Goal: Check status: Check status

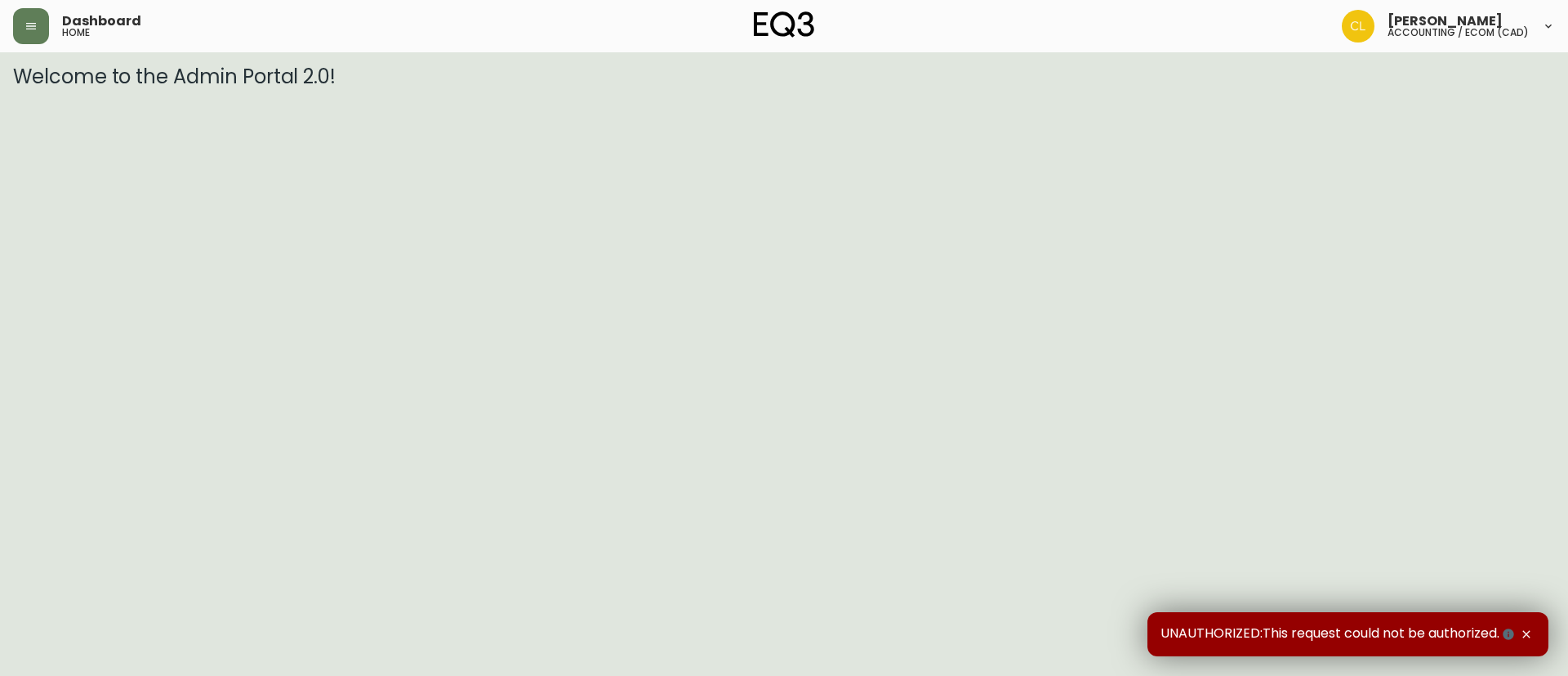
drag, startPoint x: 38, startPoint y: 20, endPoint x: 50, endPoint y: 40, distance: 23.3
click at [39, 24] on button "button" at bounding box center [31, 25] width 36 height 36
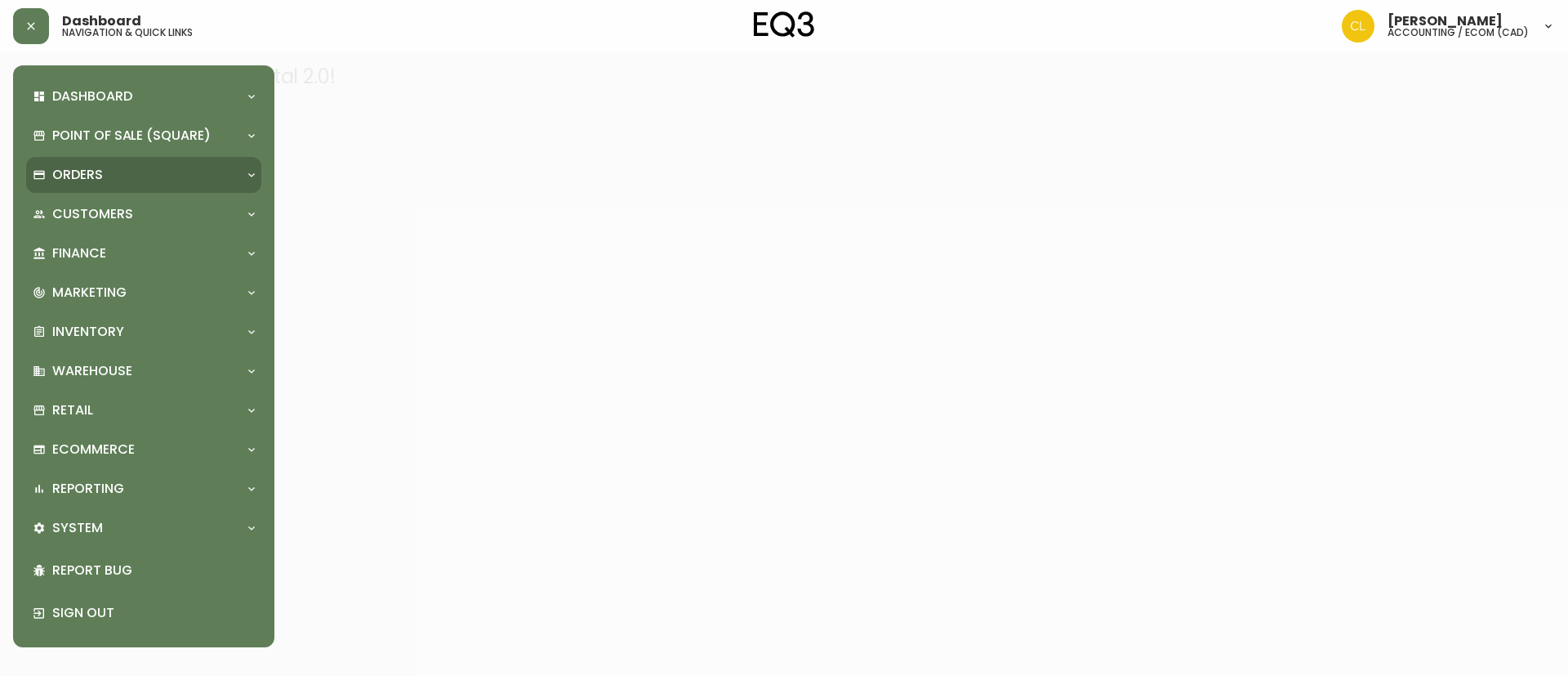
click at [82, 177] on p "Orders" at bounding box center [77, 175] width 50 height 18
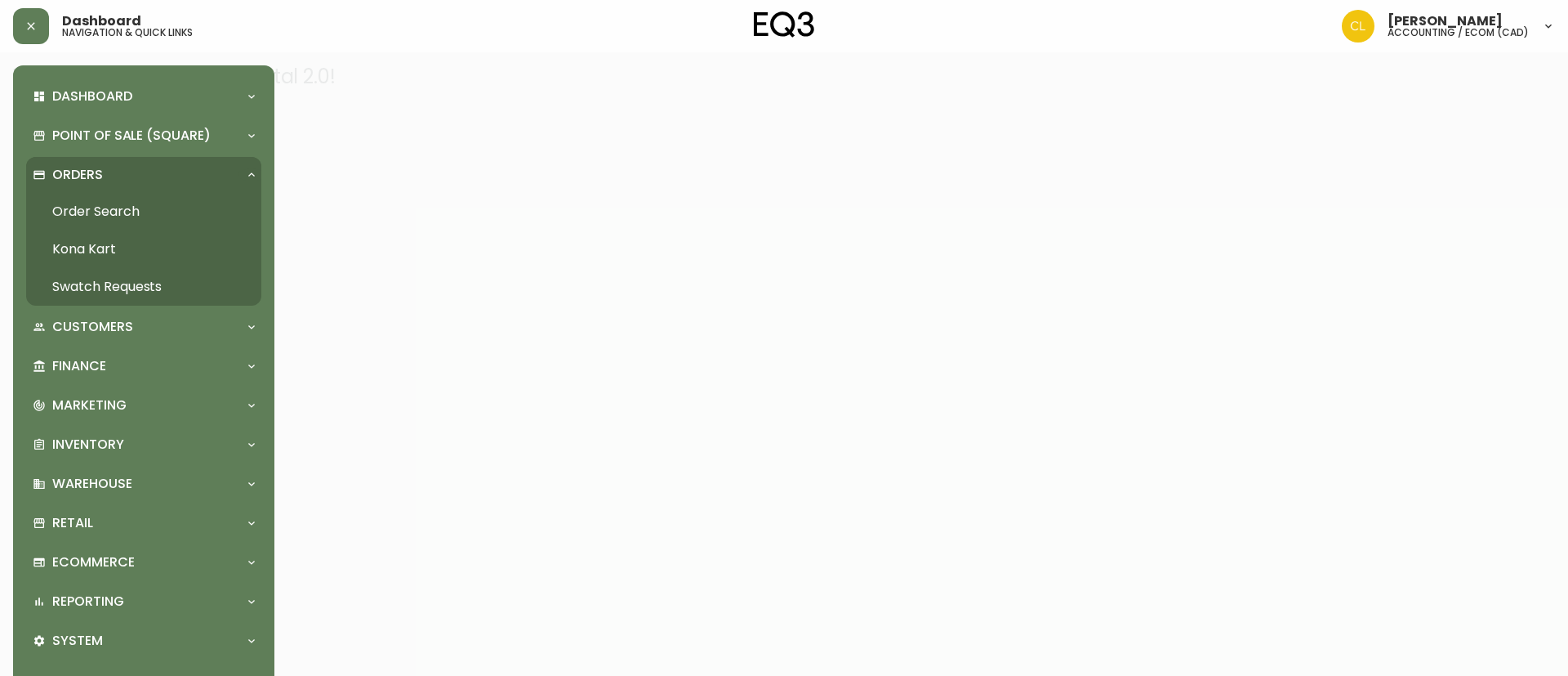
click at [98, 210] on link "Order Search" at bounding box center [144, 211] width 236 height 38
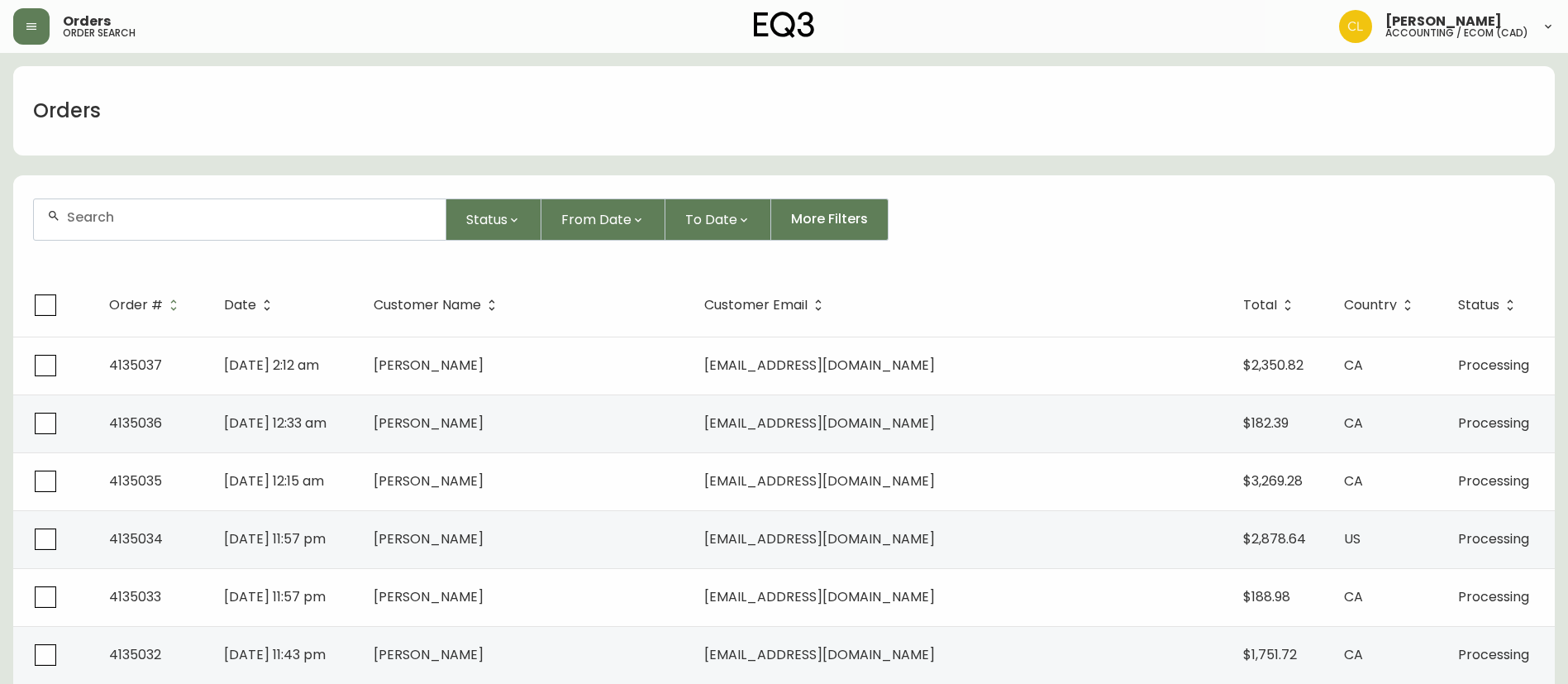
click at [245, 227] on div at bounding box center [239, 219] width 411 height 40
paste input "455183576200"
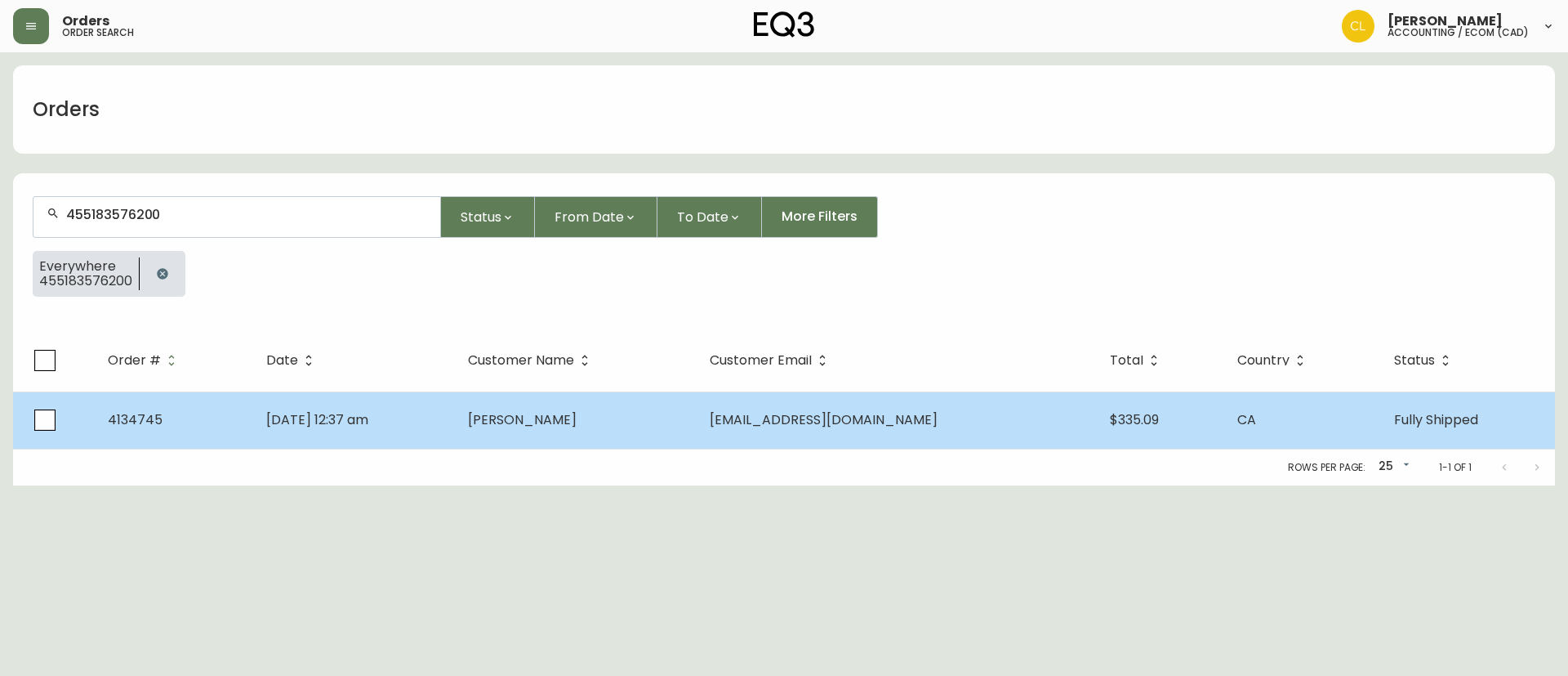
type input "455183576200"
drag, startPoint x: 538, startPoint y: 423, endPoint x: 546, endPoint y: 421, distance: 8.2
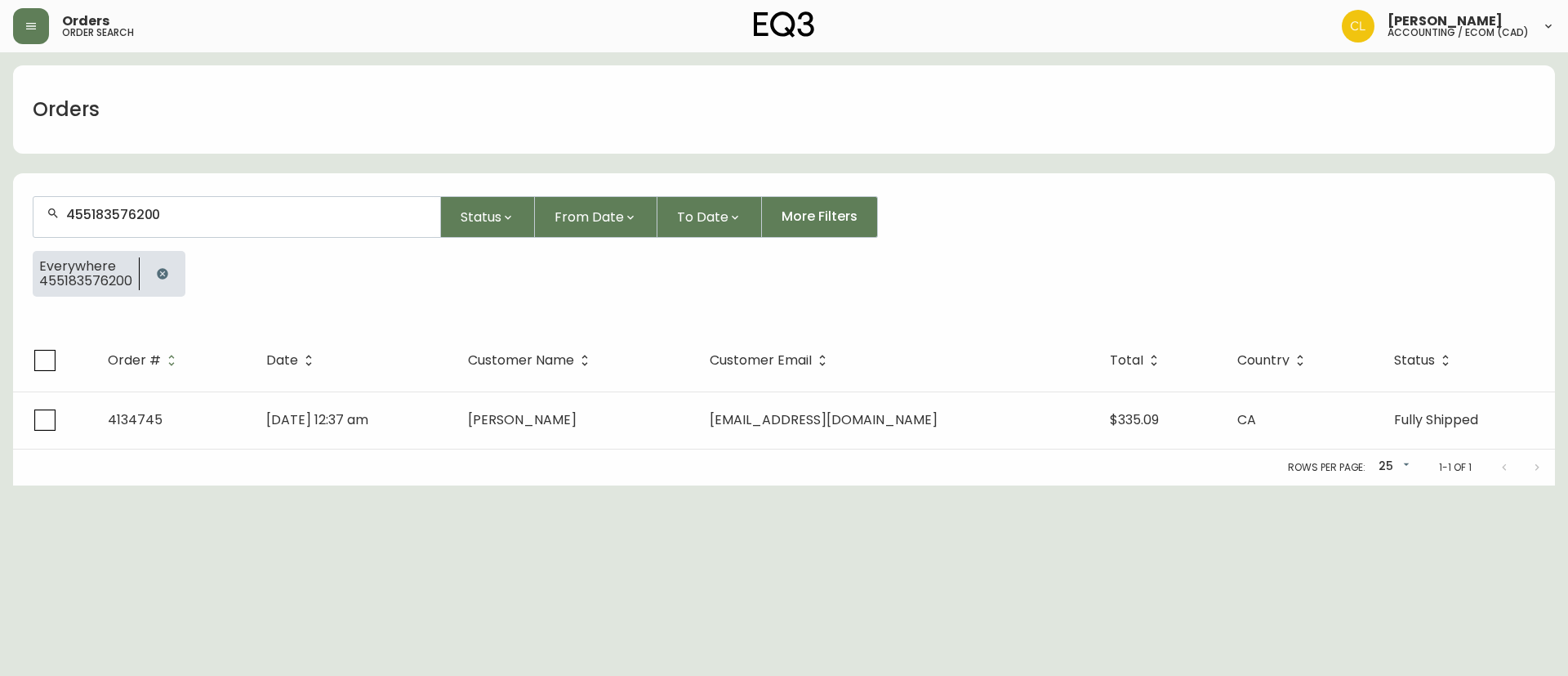
click at [539, 423] on span "[PERSON_NAME]" at bounding box center [522, 419] width 109 height 18
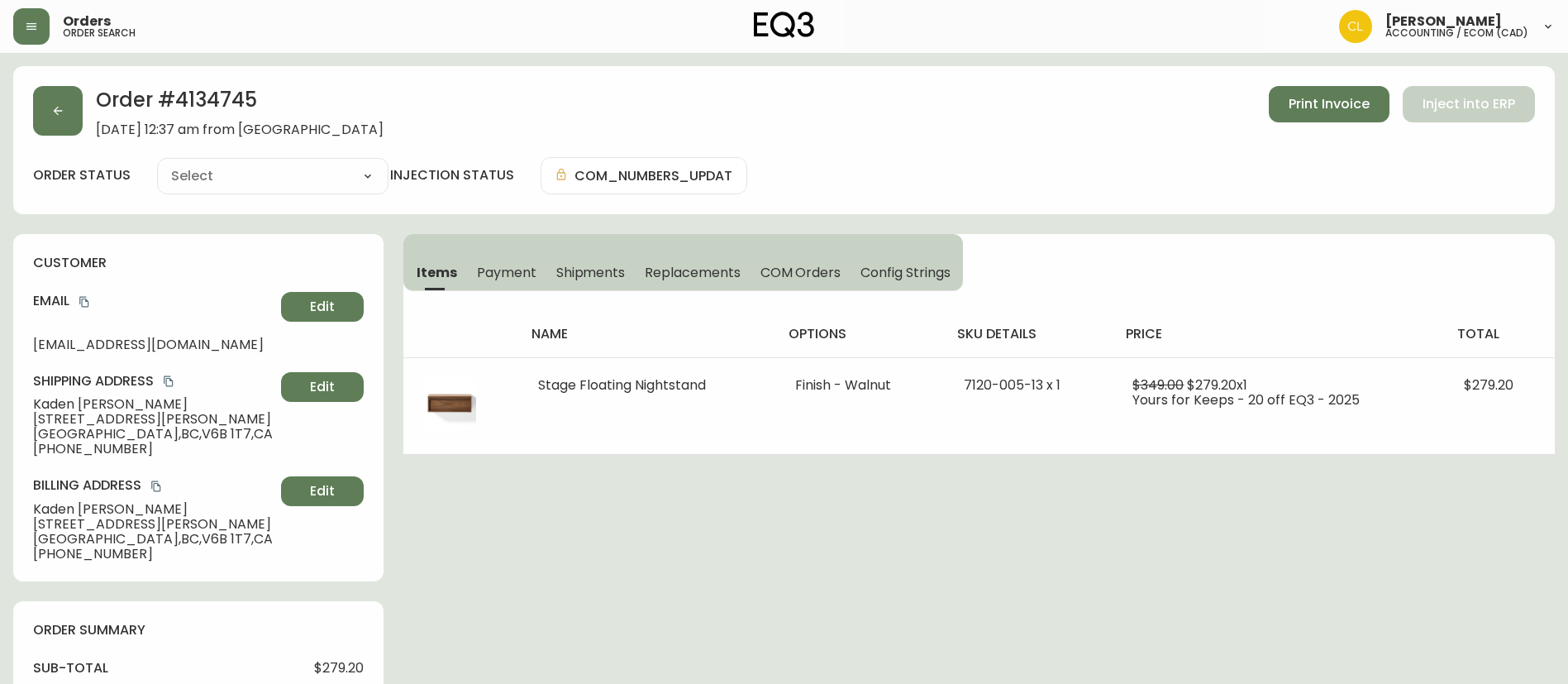
type input "Fully Shipped"
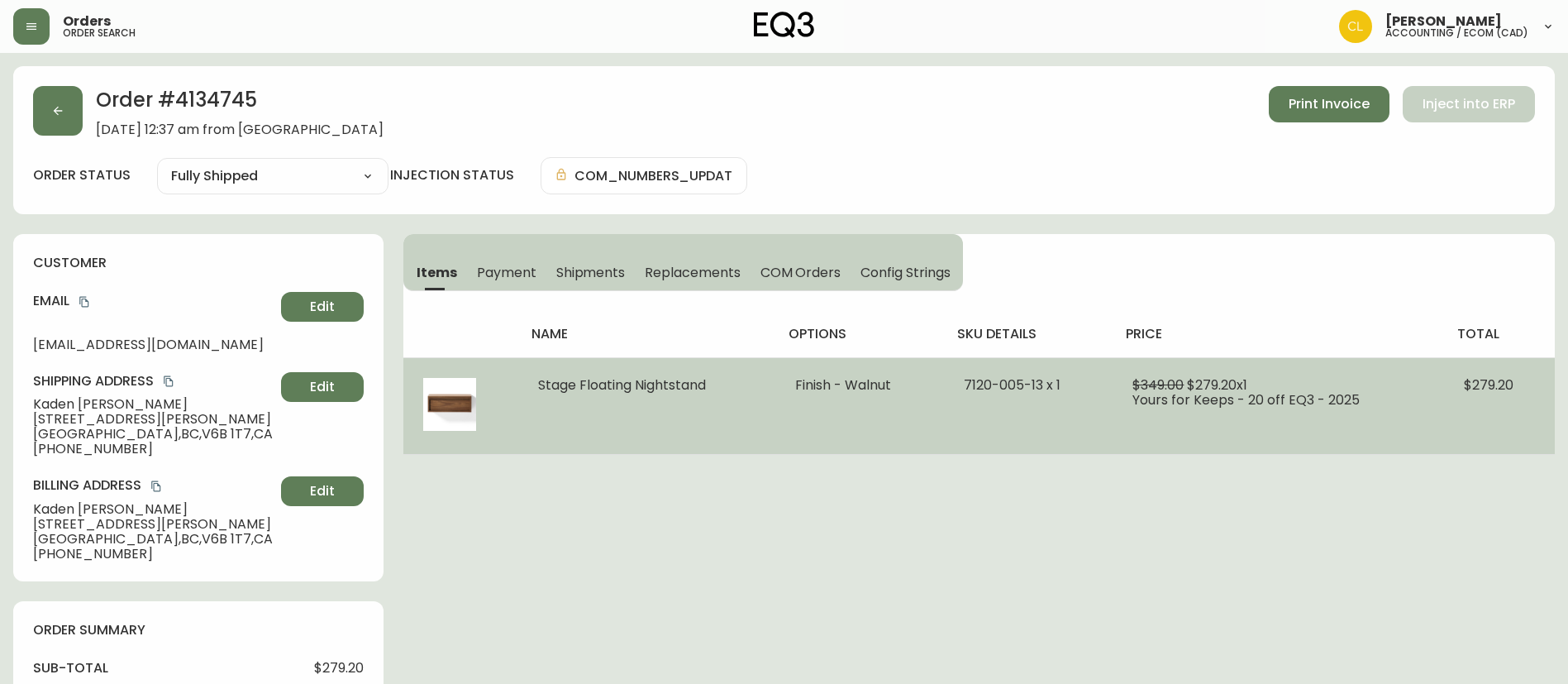
select select "FULLY_SHIPPED"
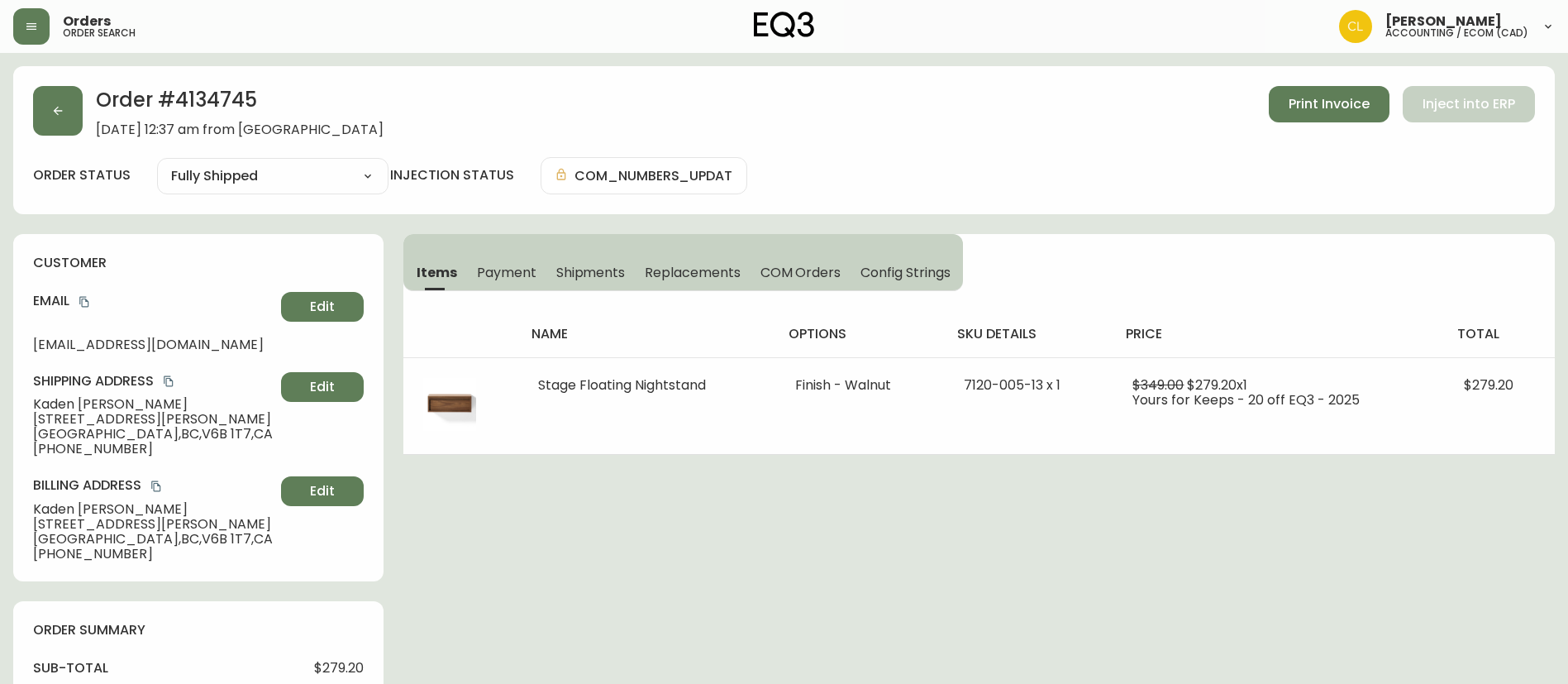
click at [594, 266] on span "Shipments" at bounding box center [590, 273] width 69 height 18
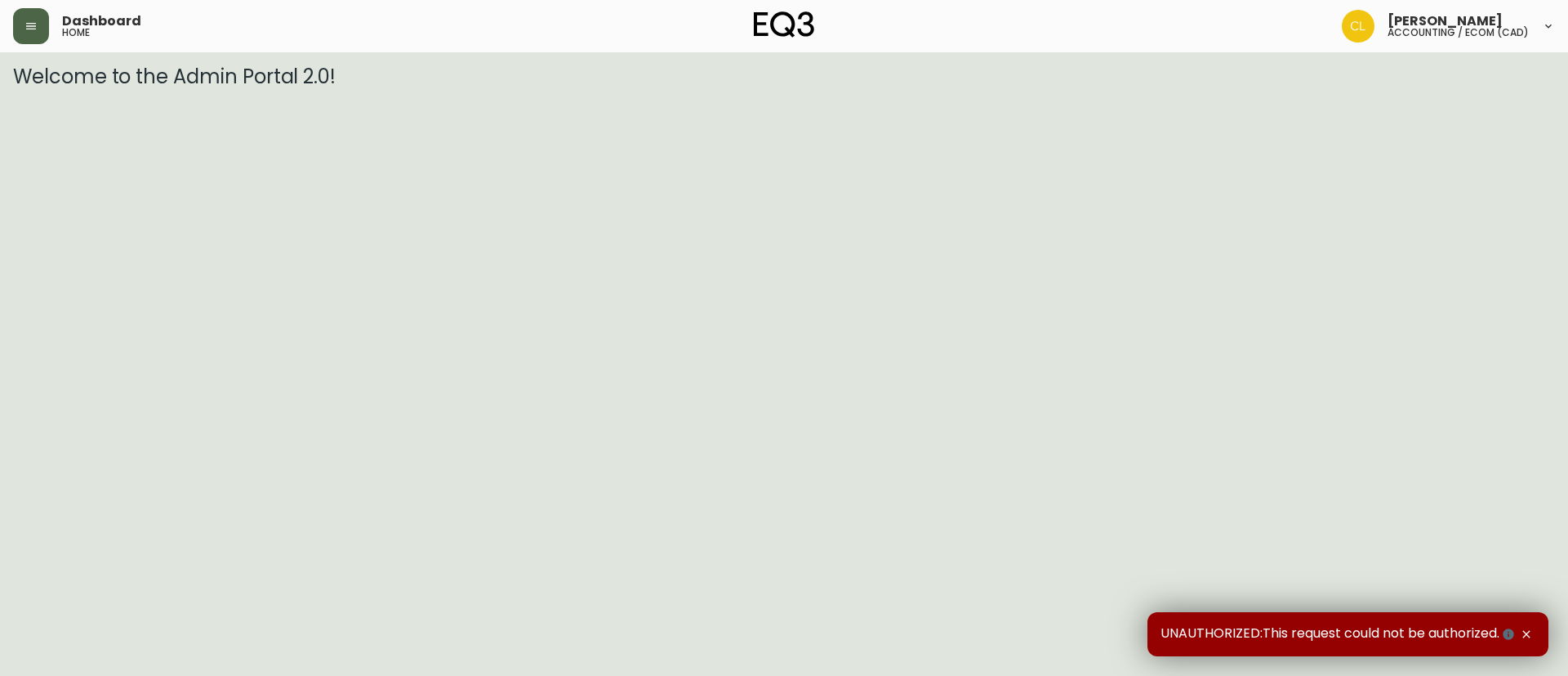
click at [48, 27] on div "Dashboard home" at bounding box center [270, 25] width 514 height 36
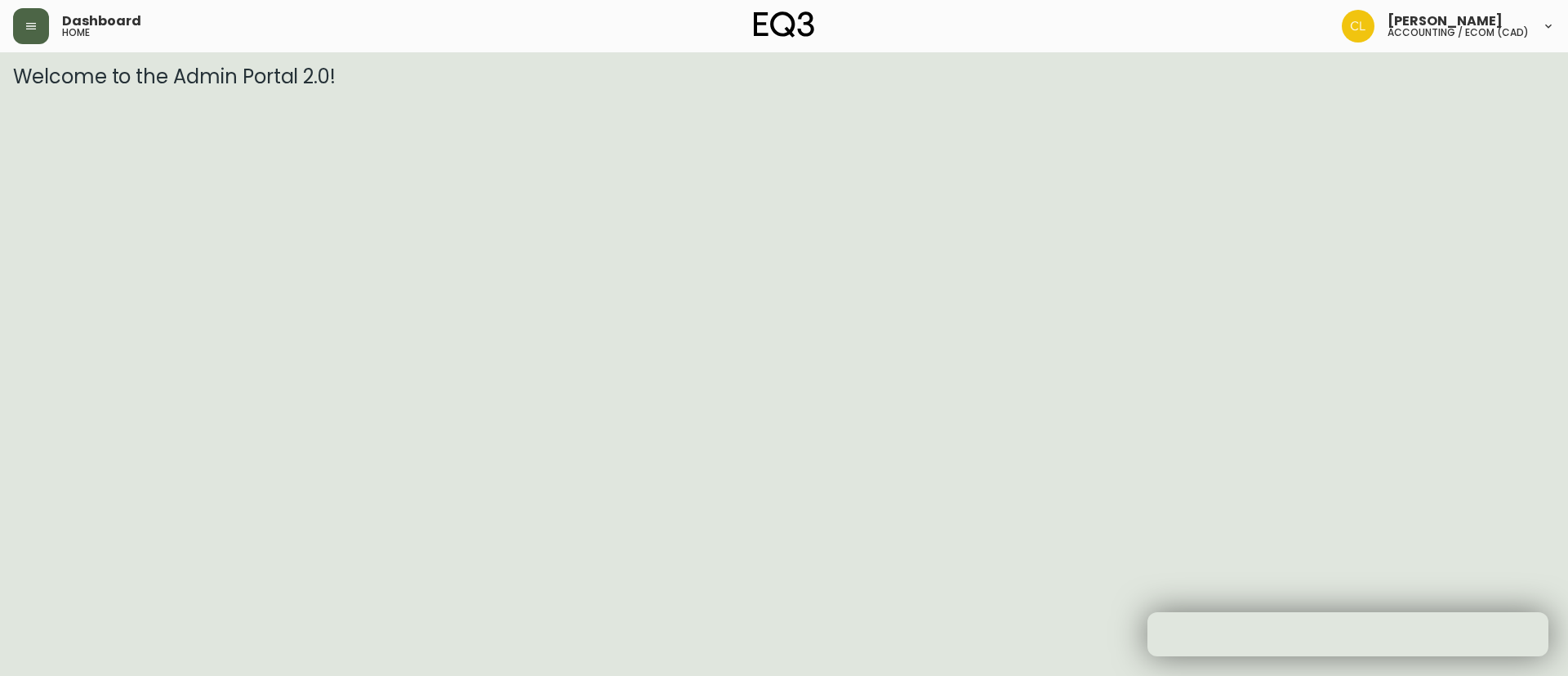
click at [31, 29] on icon "button" at bounding box center [31, 26] width 14 height 14
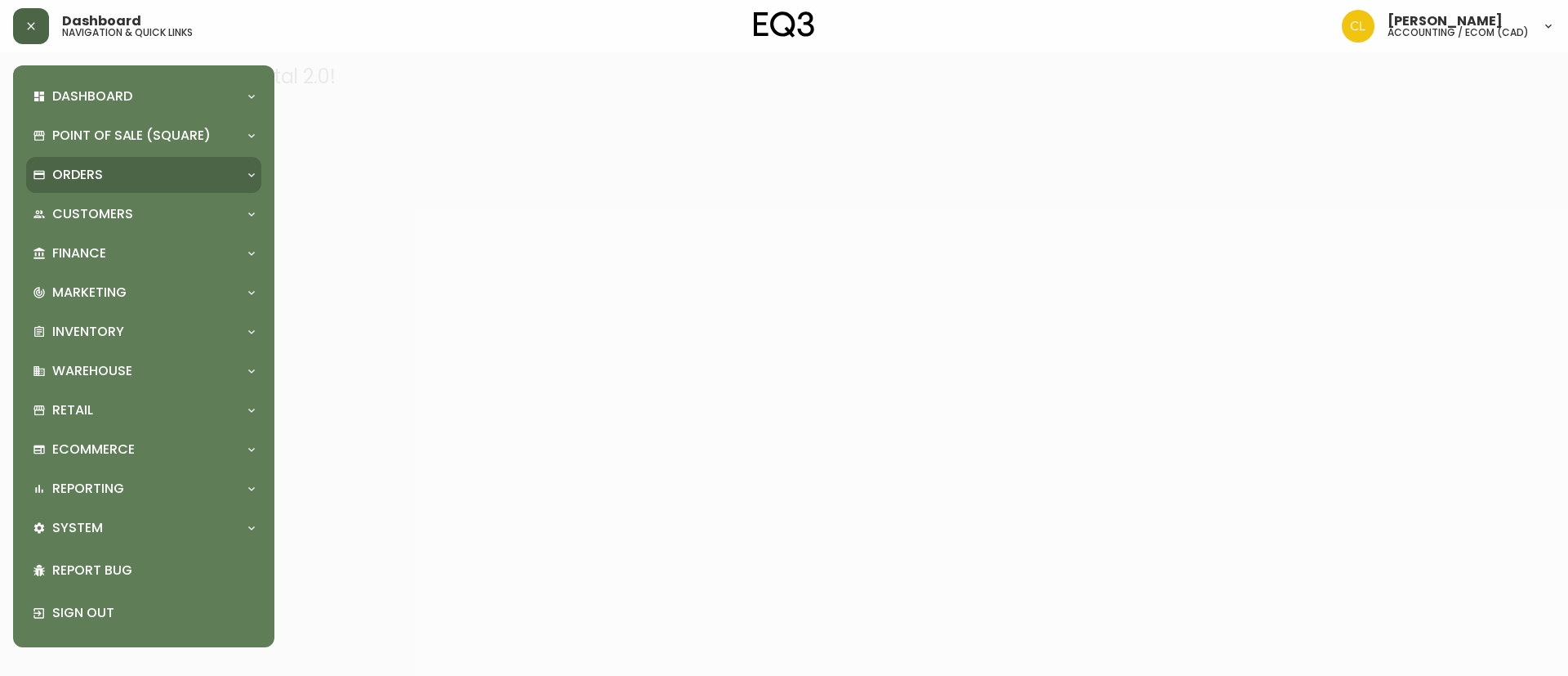
click at [75, 173] on p "Orders" at bounding box center [77, 175] width 50 height 18
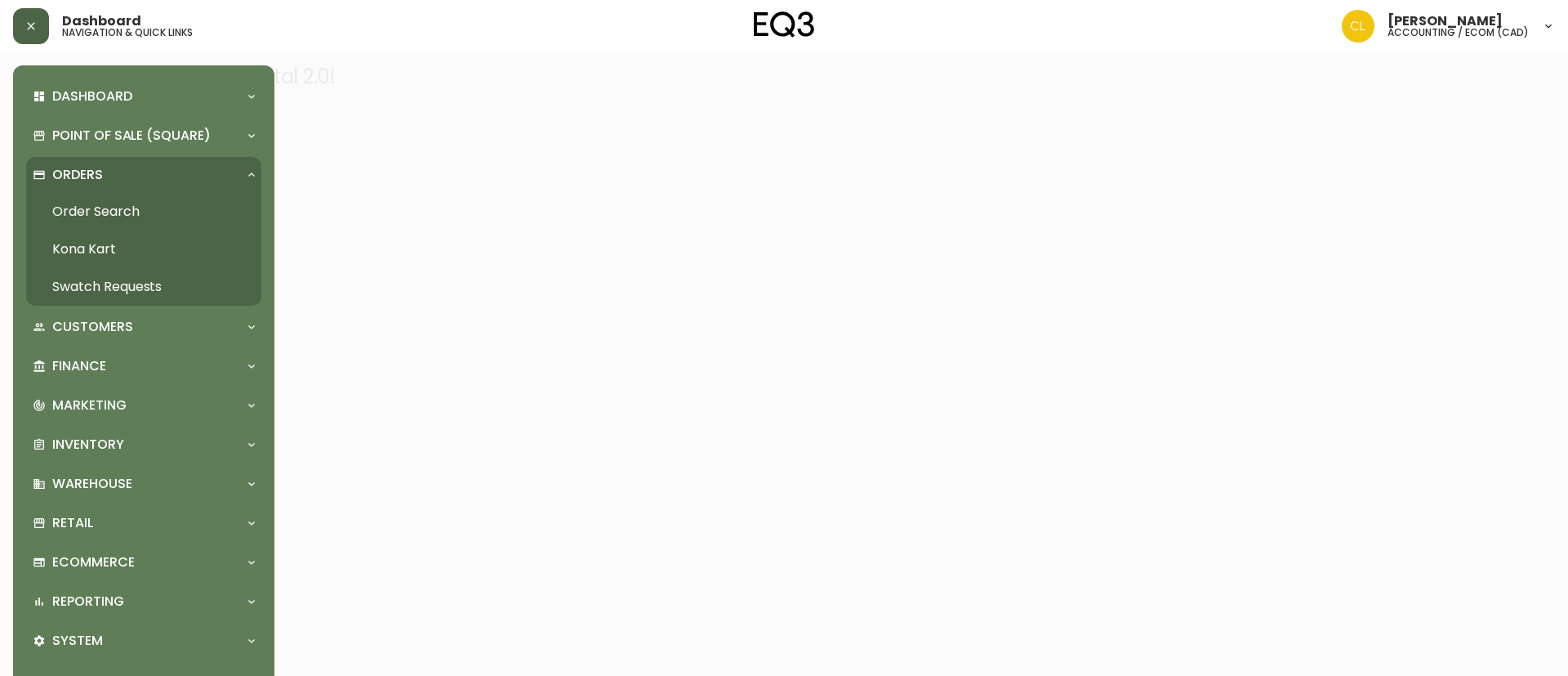
click at [102, 211] on link "Order Search" at bounding box center [144, 211] width 236 height 38
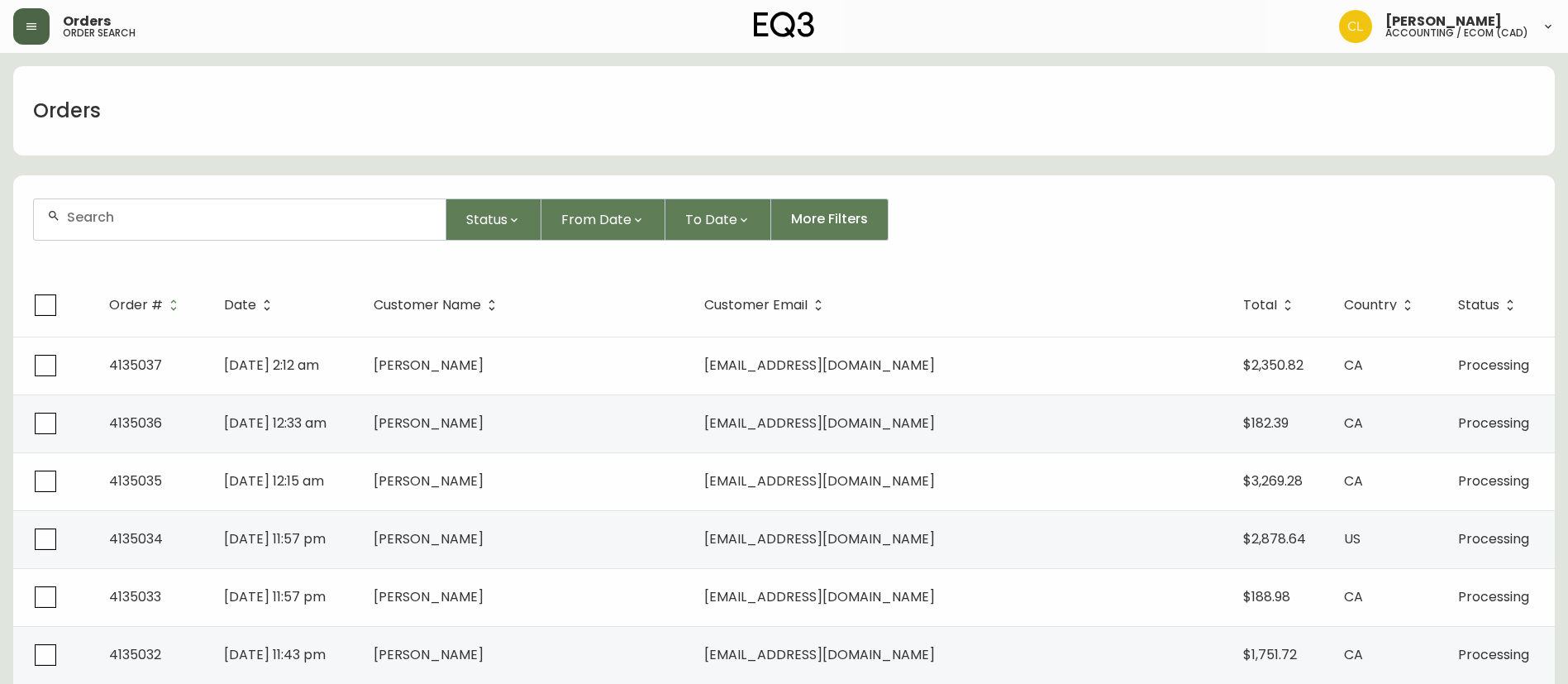
click at [241, 217] on input "text" at bounding box center [250, 217] width 365 height 16
paste input "455183576200"
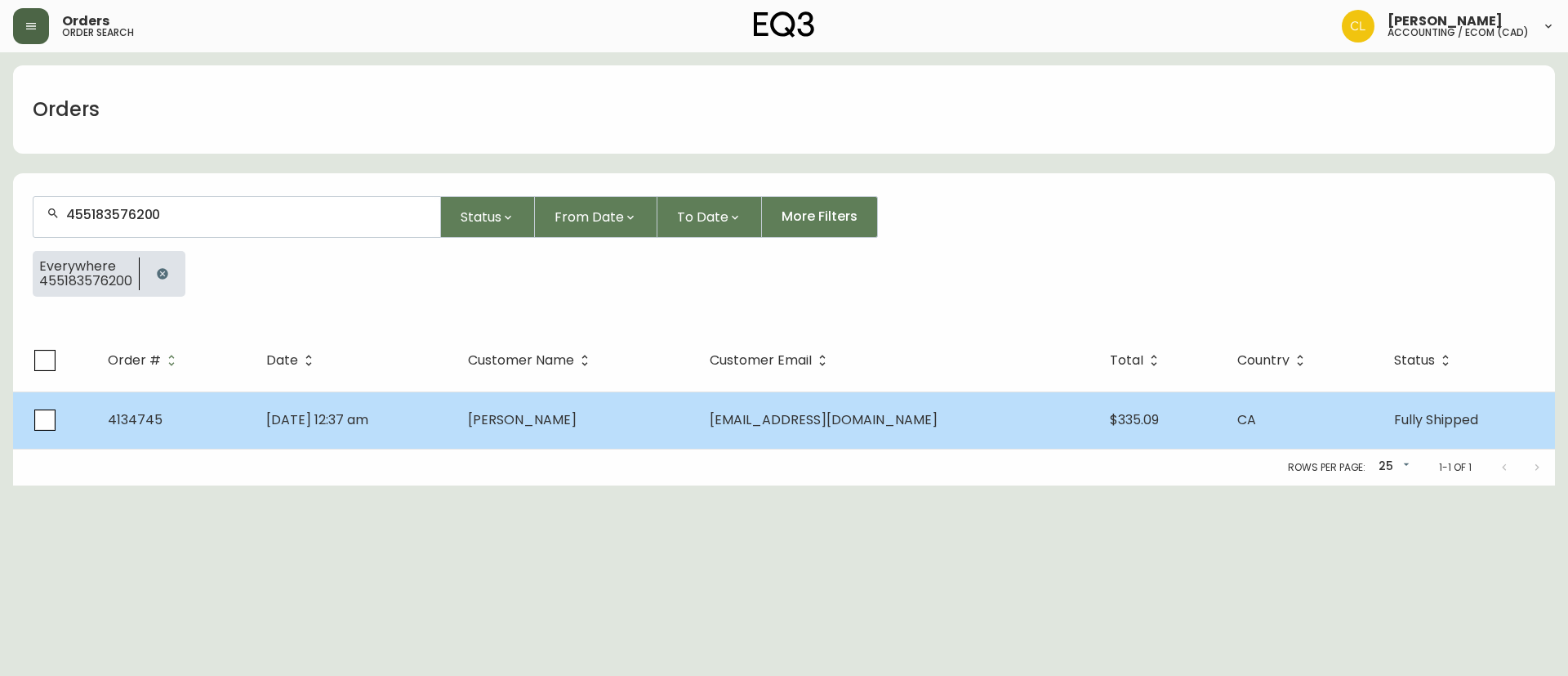
type input "455183576200"
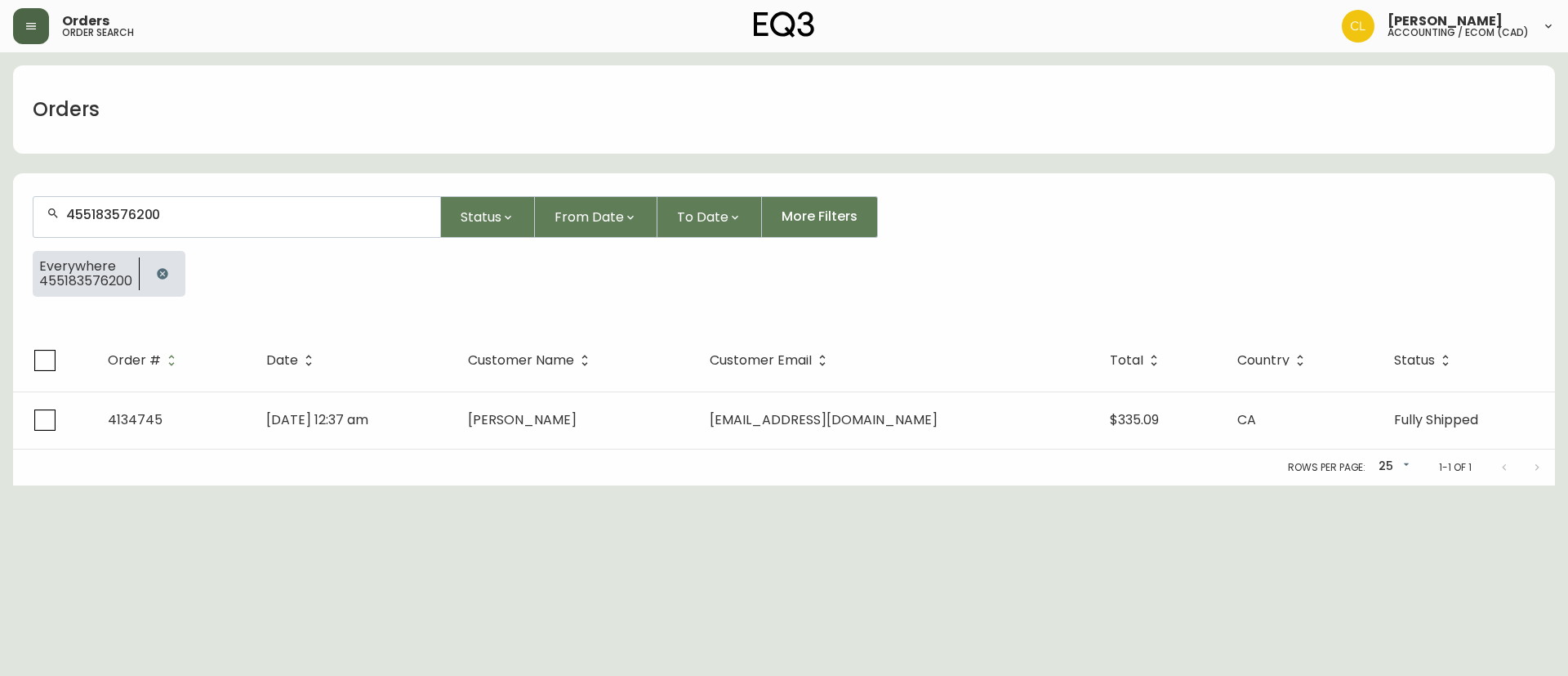
click at [416, 410] on td "[DATE] 12:37 am" at bounding box center [353, 419] width 202 height 57
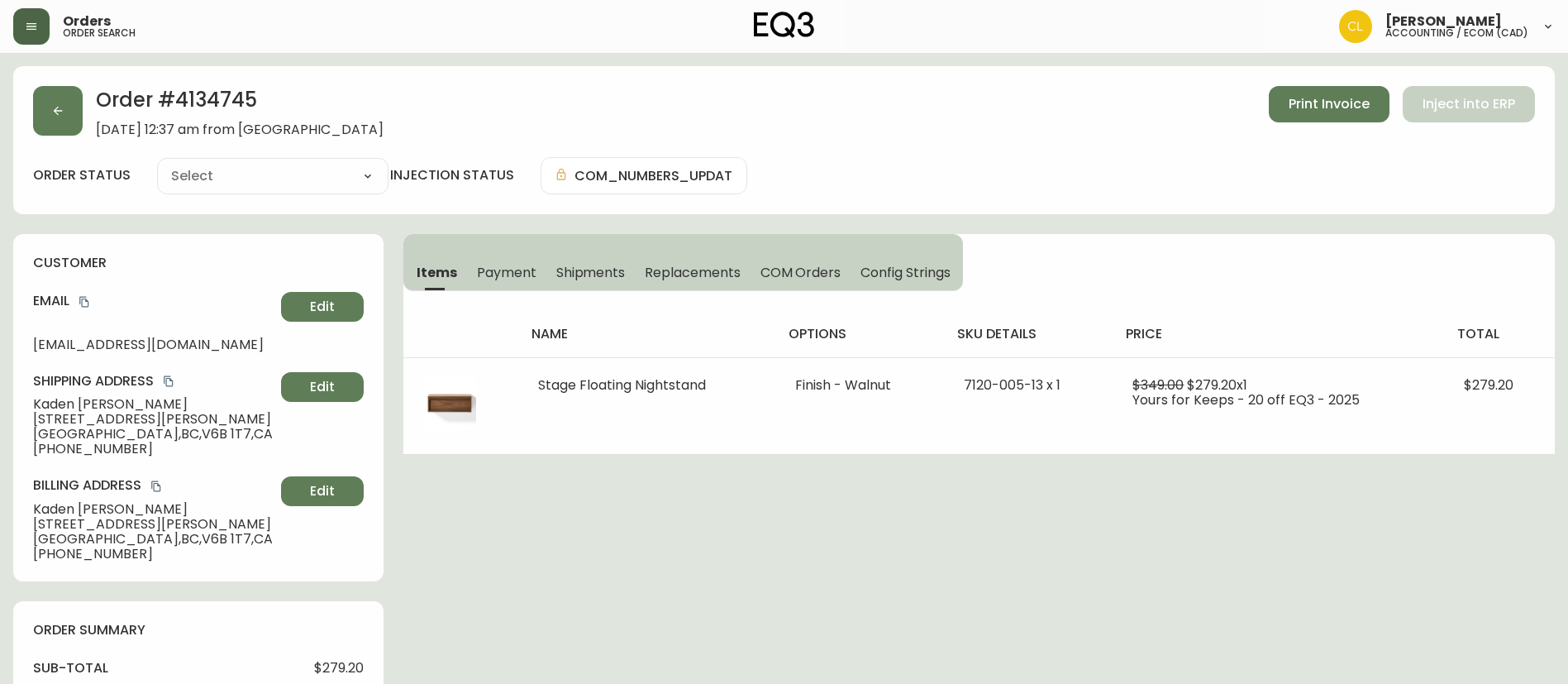
type input "Fully Shipped"
select select "FULLY_SHIPPED"
click at [217, 104] on h2 "Order # 4134745" at bounding box center [239, 104] width 287 height 36
copy h2 "4134745"
